Goal: Task Accomplishment & Management: Manage account settings

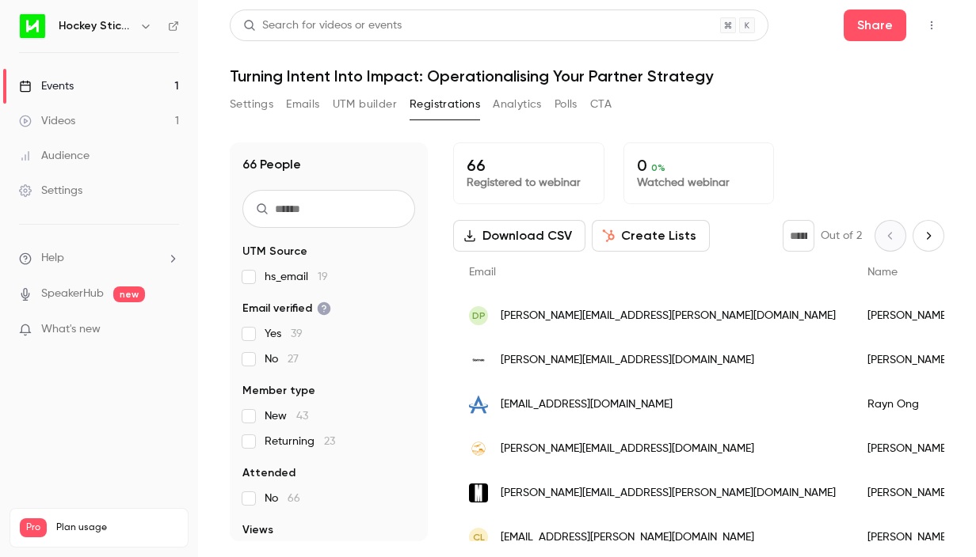
click at [305, 219] on input "text" at bounding box center [328, 209] width 173 height 38
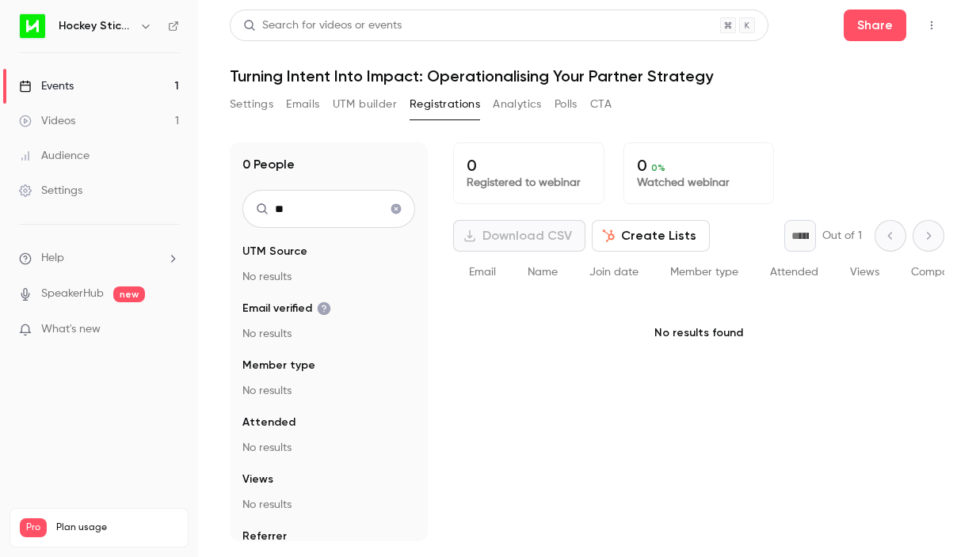
type input "*"
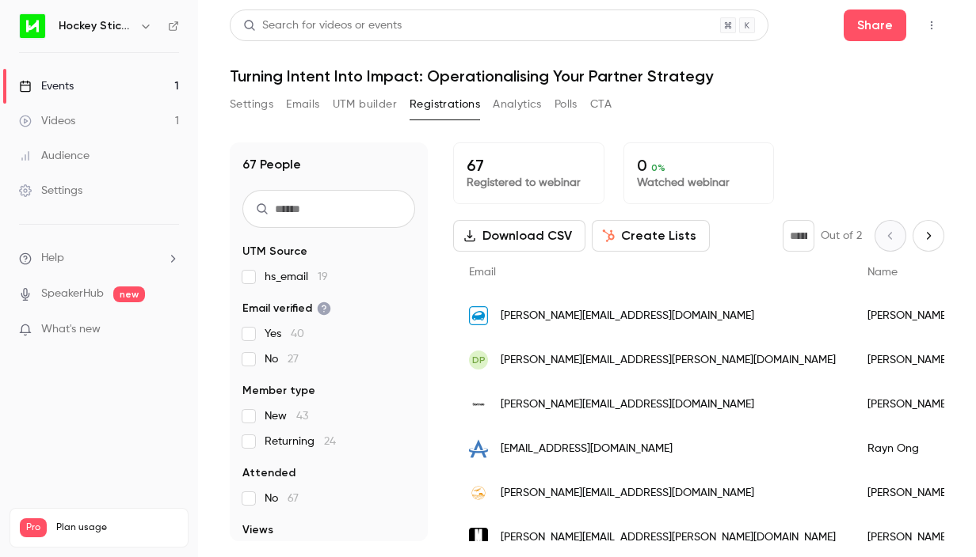
click at [341, 217] on input "text" at bounding box center [328, 209] width 173 height 38
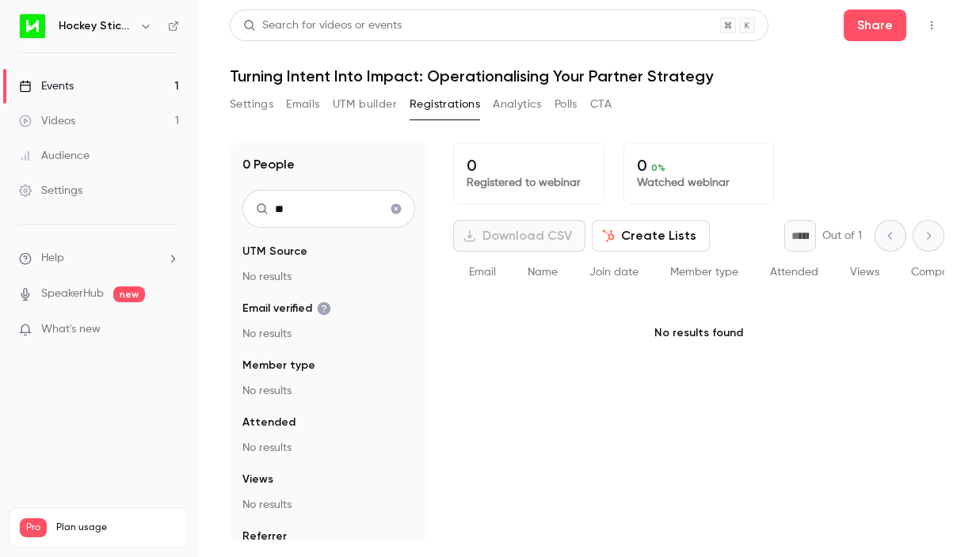
type input "*"
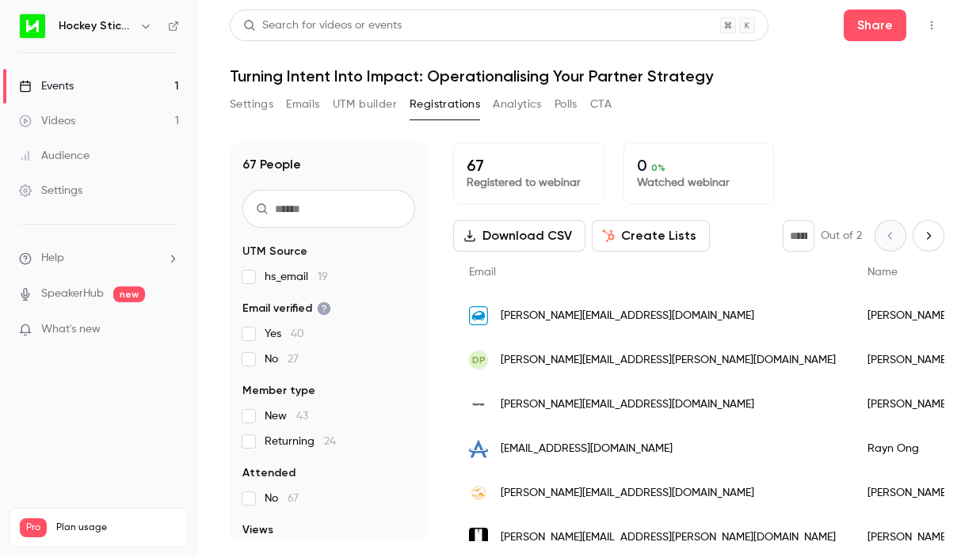
click at [307, 217] on input "text" at bounding box center [328, 209] width 173 height 38
paste input "**********"
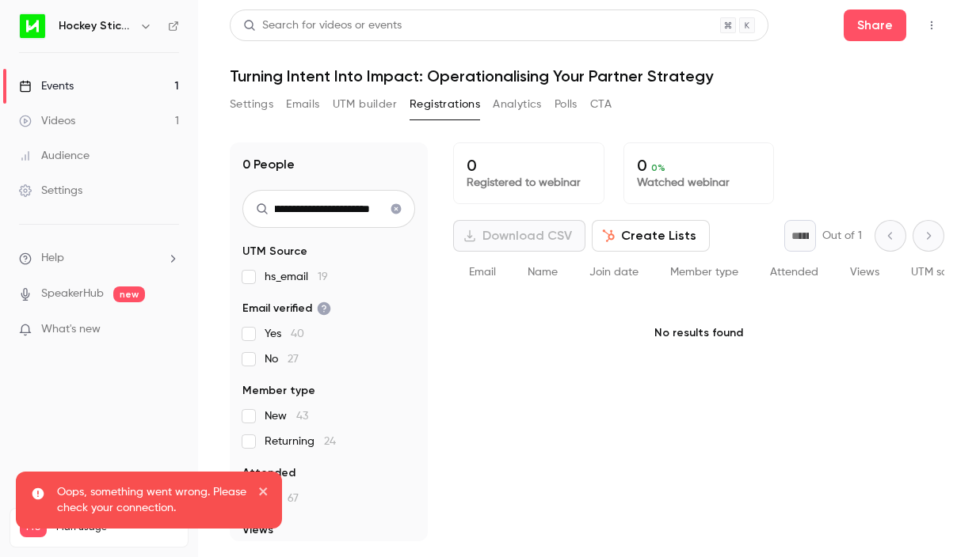
type input "**********"
click at [258, 496] on icon "close" at bounding box center [263, 491] width 11 height 13
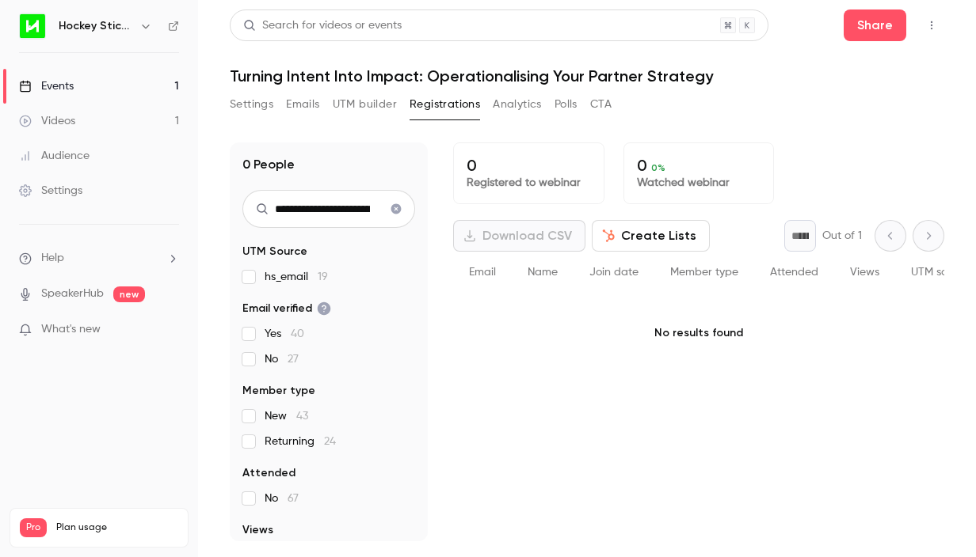
click at [393, 210] on icon "Clear search" at bounding box center [396, 209] width 10 height 10
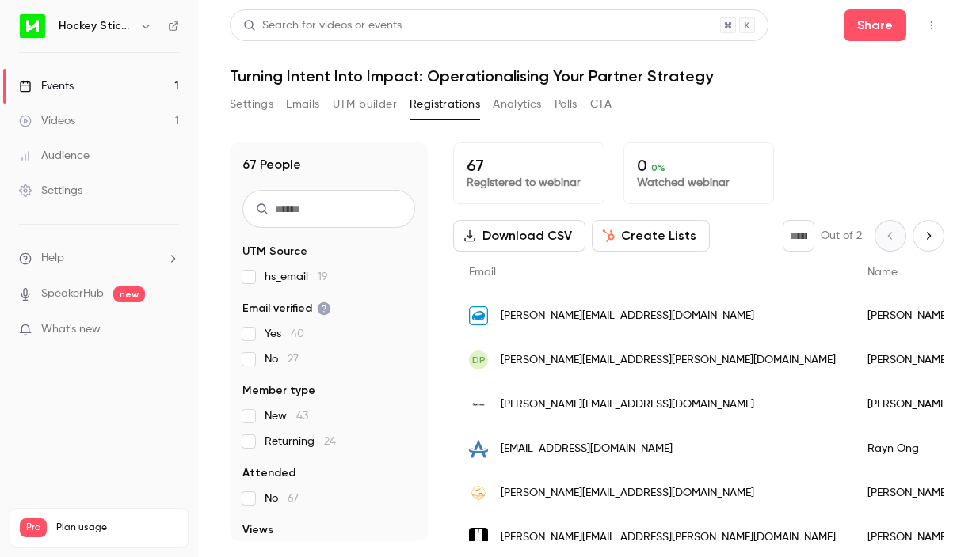
click at [335, 211] on input "text" at bounding box center [328, 209] width 173 height 38
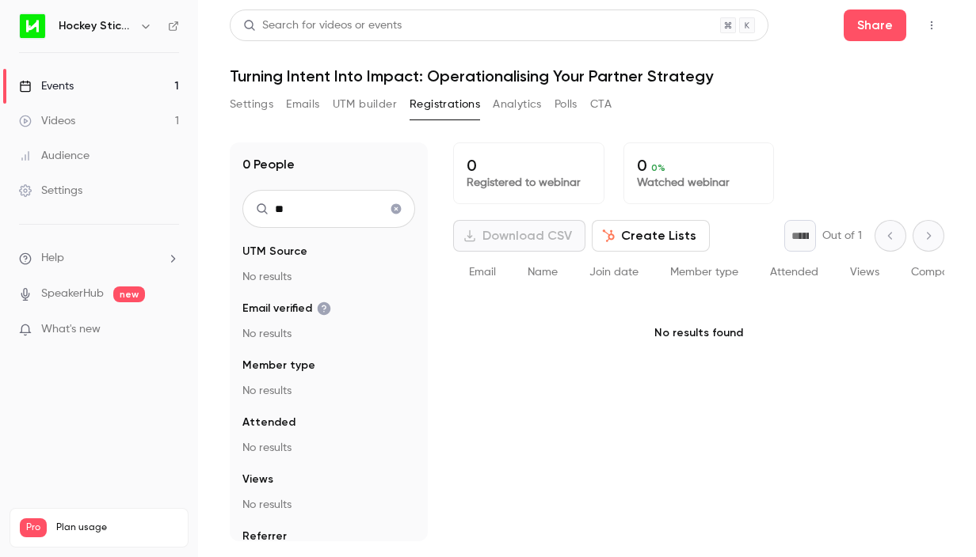
type input "*"
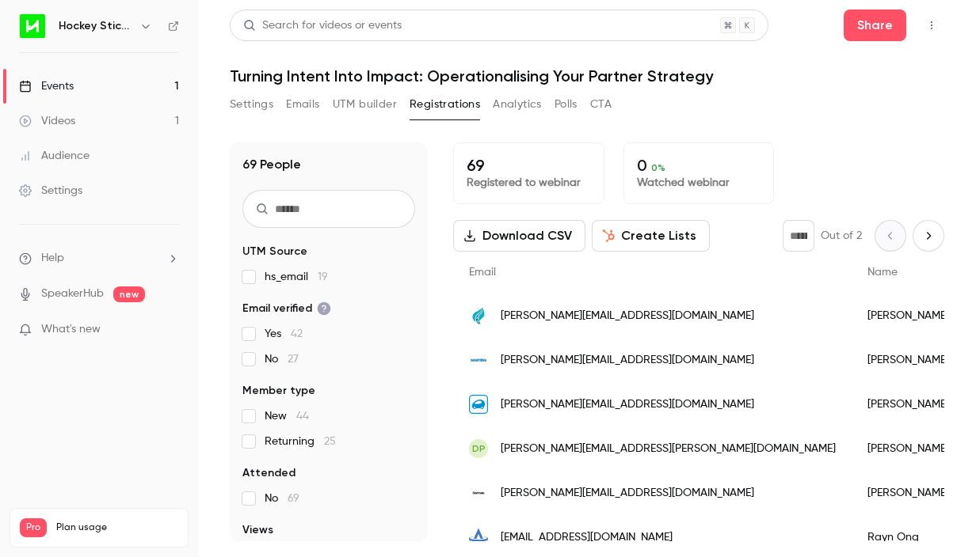
click at [304, 216] on input "text" at bounding box center [328, 209] width 173 height 38
paste input "**********"
type input "**********"
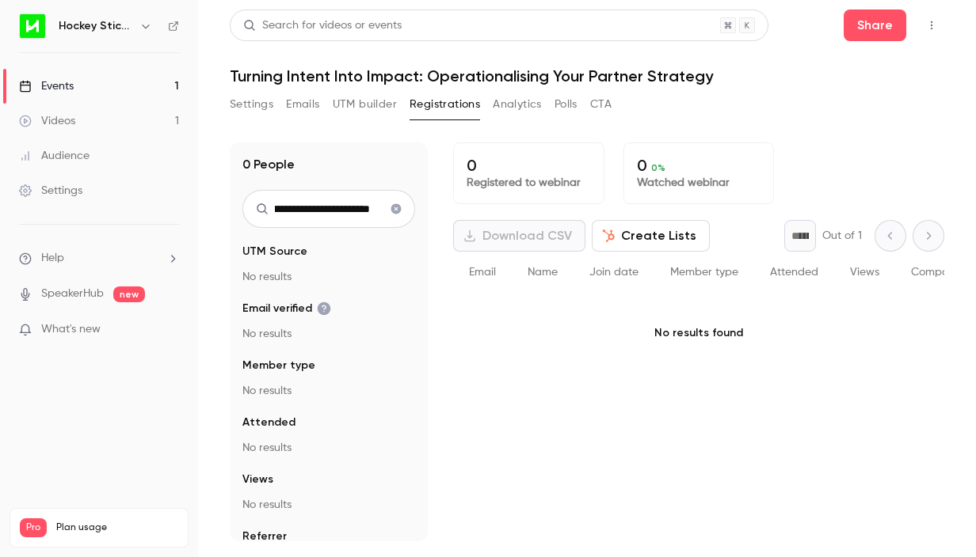
click at [400, 209] on icon "Clear search" at bounding box center [396, 209] width 10 height 10
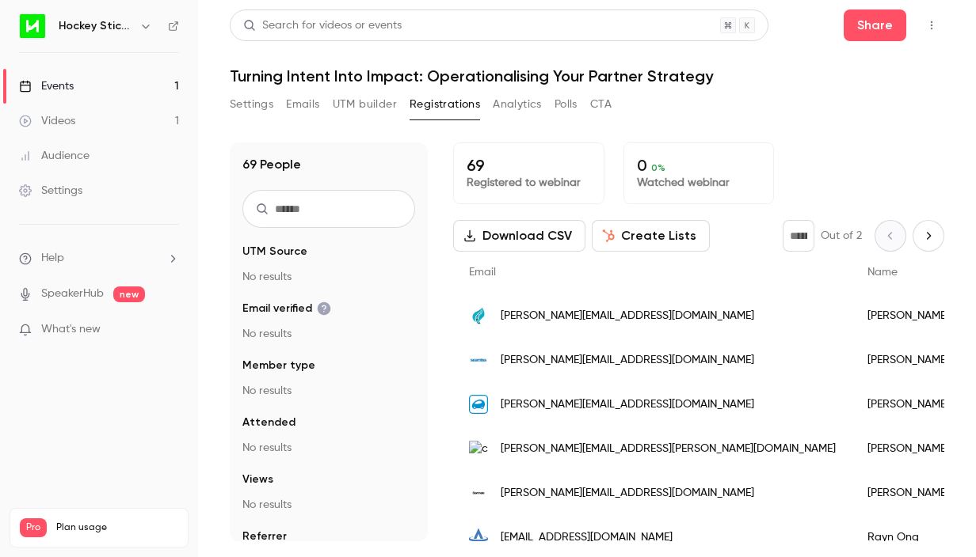
scroll to position [0, 0]
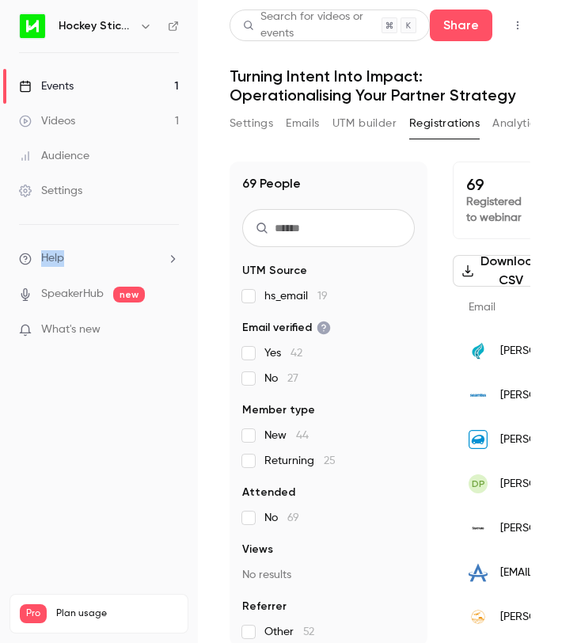
drag, startPoint x: 197, startPoint y: 247, endPoint x: 90, endPoint y: 246, distance: 106.9
click at [90, 246] on ul "Help SpeakerHub new What's new" at bounding box center [99, 296] width 198 height 142
drag, startPoint x: 230, startPoint y: 281, endPoint x: 195, endPoint y: 281, distance: 34.8
click at [195, 281] on div "Hockey Stick Advisory Events 1 Videos 1 Audience Settings Help SpeakerHub new W…" at bounding box center [281, 321] width 562 height 643
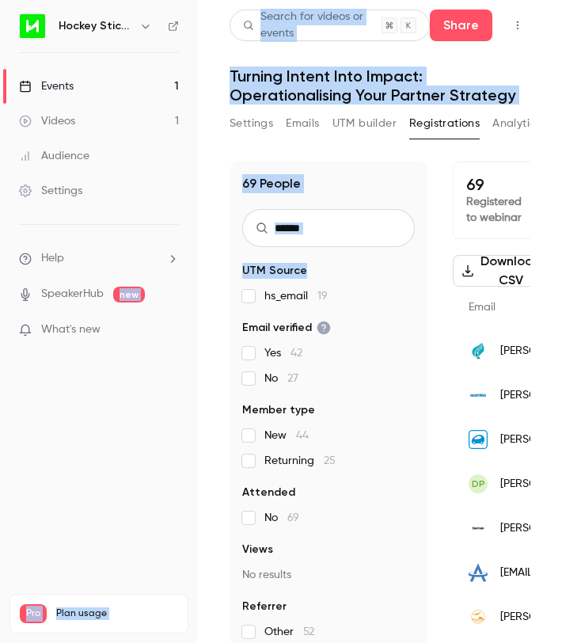
click at [458, 286] on button "Download CSV" at bounding box center [503, 271] width 101 height 32
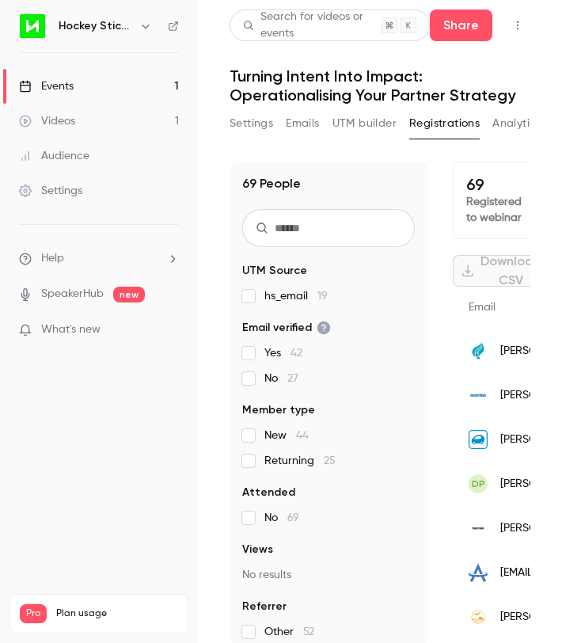
click at [428, 317] on div "69 People UTM Source hs_email 19 Email verified Yes 42 No 27 Member type New 44…" at bounding box center [380, 404] width 301 height 485
drag, startPoint x: 427, startPoint y: 398, endPoint x: 405, endPoint y: 398, distance: 21.4
click at [405, 398] on div "69 People UTM Source hs_email 19 Email verified Yes 42 No 27 Member type New 44…" at bounding box center [329, 404] width 198 height 485
click at [507, 64] on header "Search for videos or events Share Turning Intent Into Impact: Operationalising …" at bounding box center [380, 57] width 301 height 95
click at [512, 34] on button "button" at bounding box center [517, 25] width 25 height 25
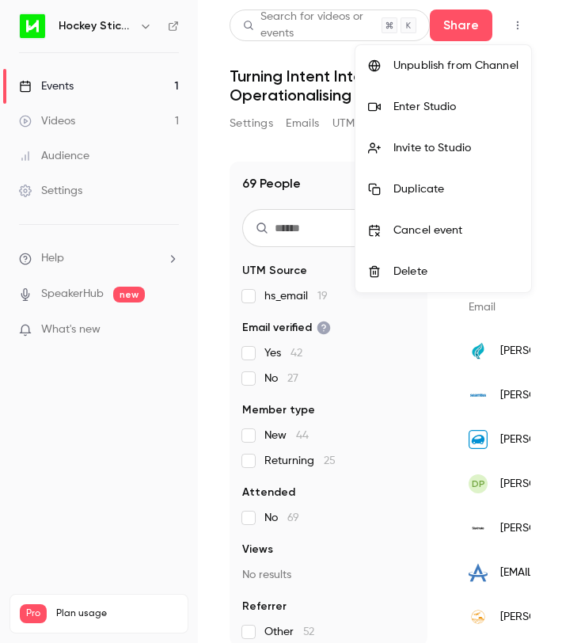
click at [537, 74] on div at bounding box center [281, 321] width 562 height 643
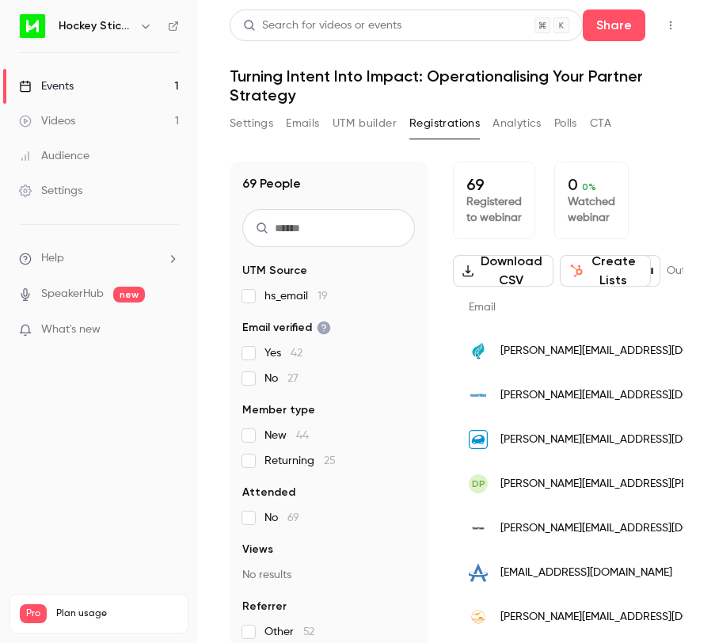
click at [686, 110] on main "Search for videos or events Share Turning Intent Into Impact: Operationalising …" at bounding box center [456, 321] width 517 height 643
click at [247, 49] on header "Search for videos or events Share Turning Intent Into Impact: Operationalising …" at bounding box center [457, 57] width 454 height 95
